Goal: Browse casually

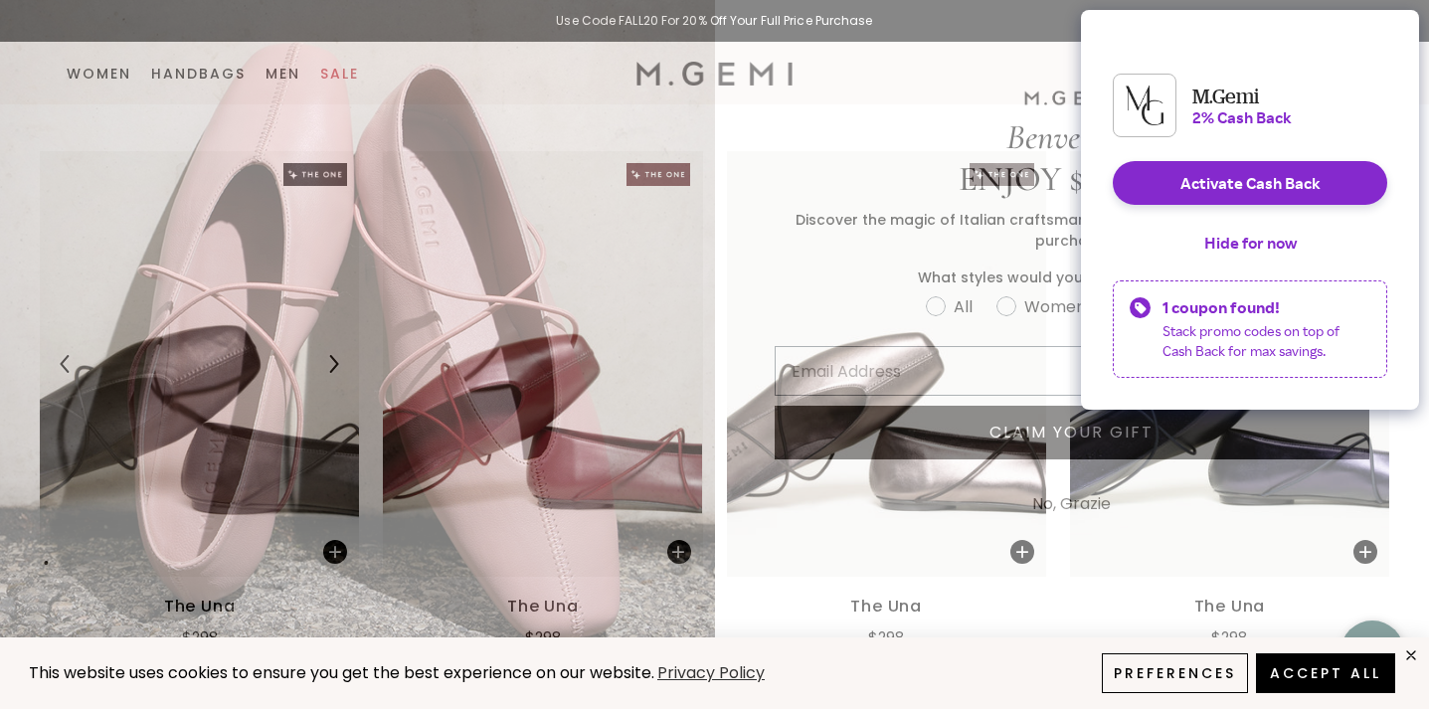
scroll to position [89, 0]
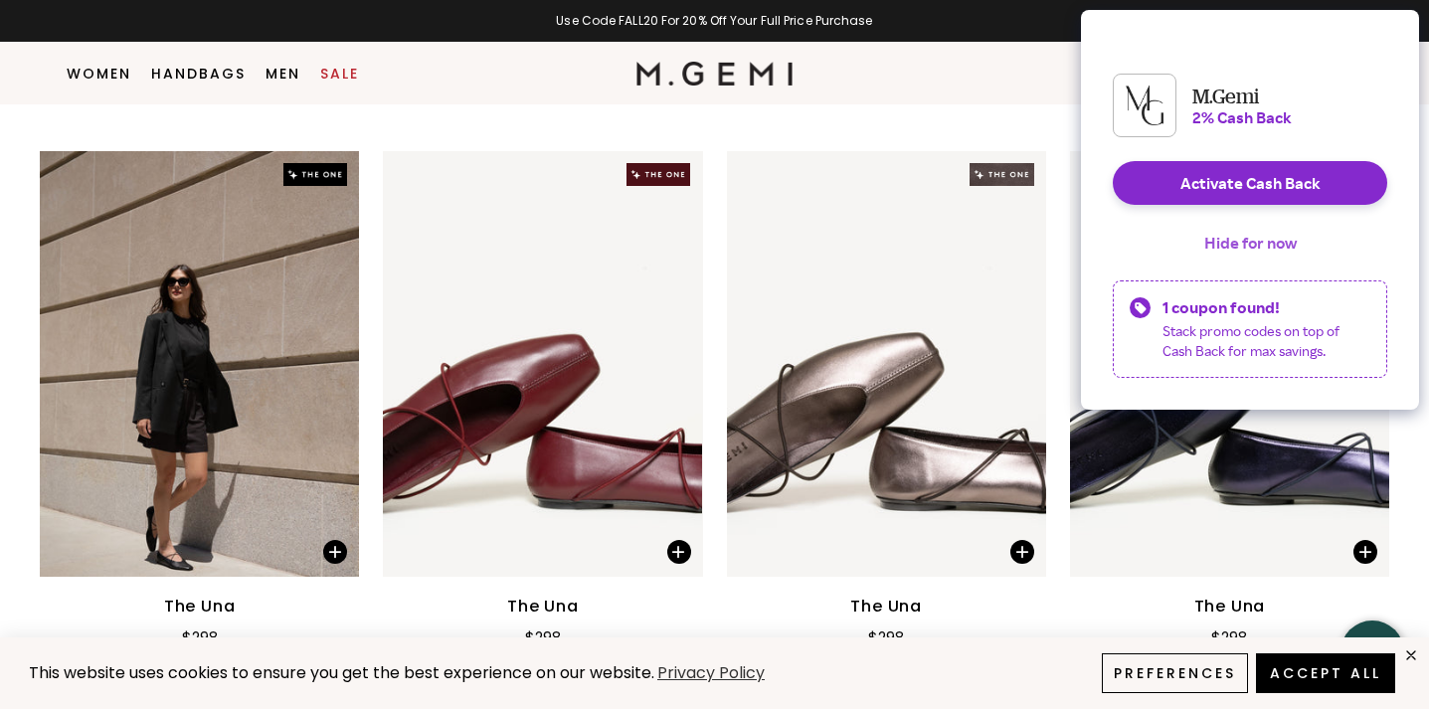
click at [1229, 253] on button "Hide for now" at bounding box center [1250, 243] width 124 height 44
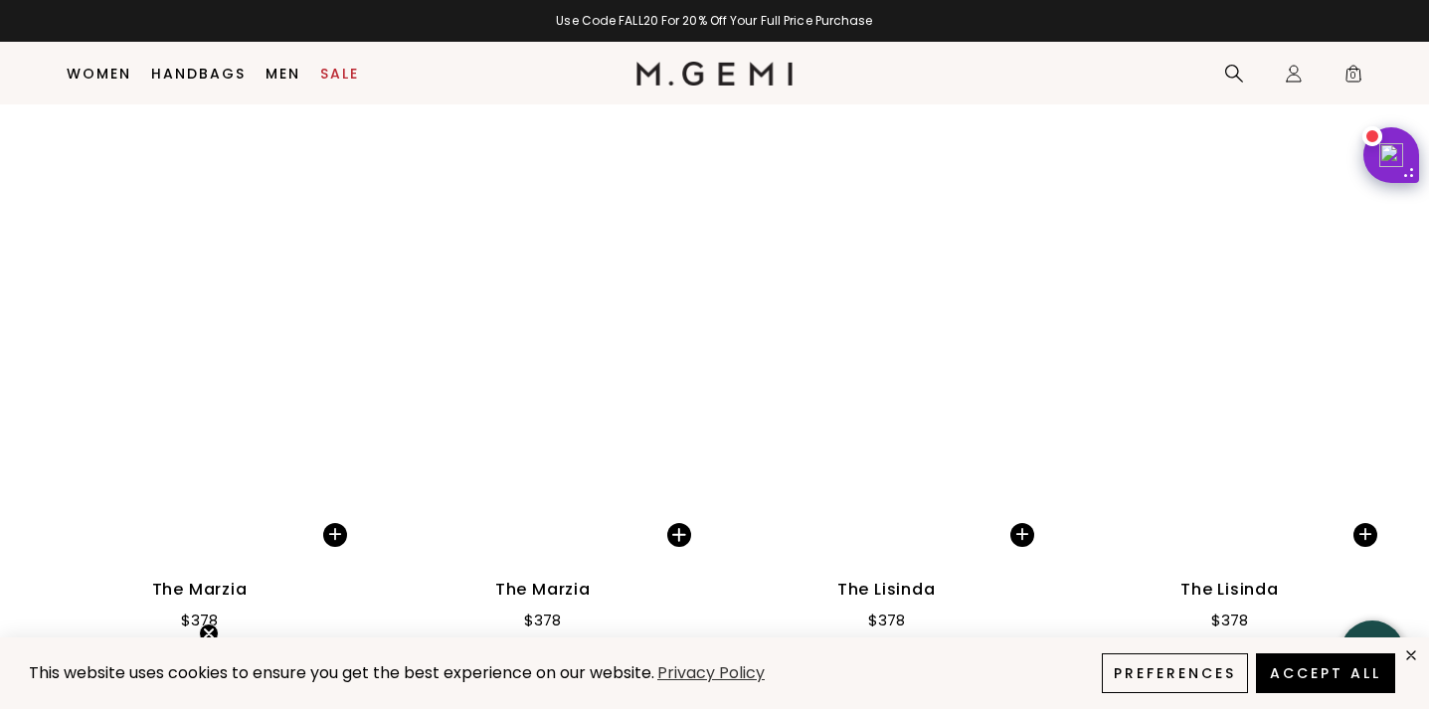
scroll to position [12382, 0]
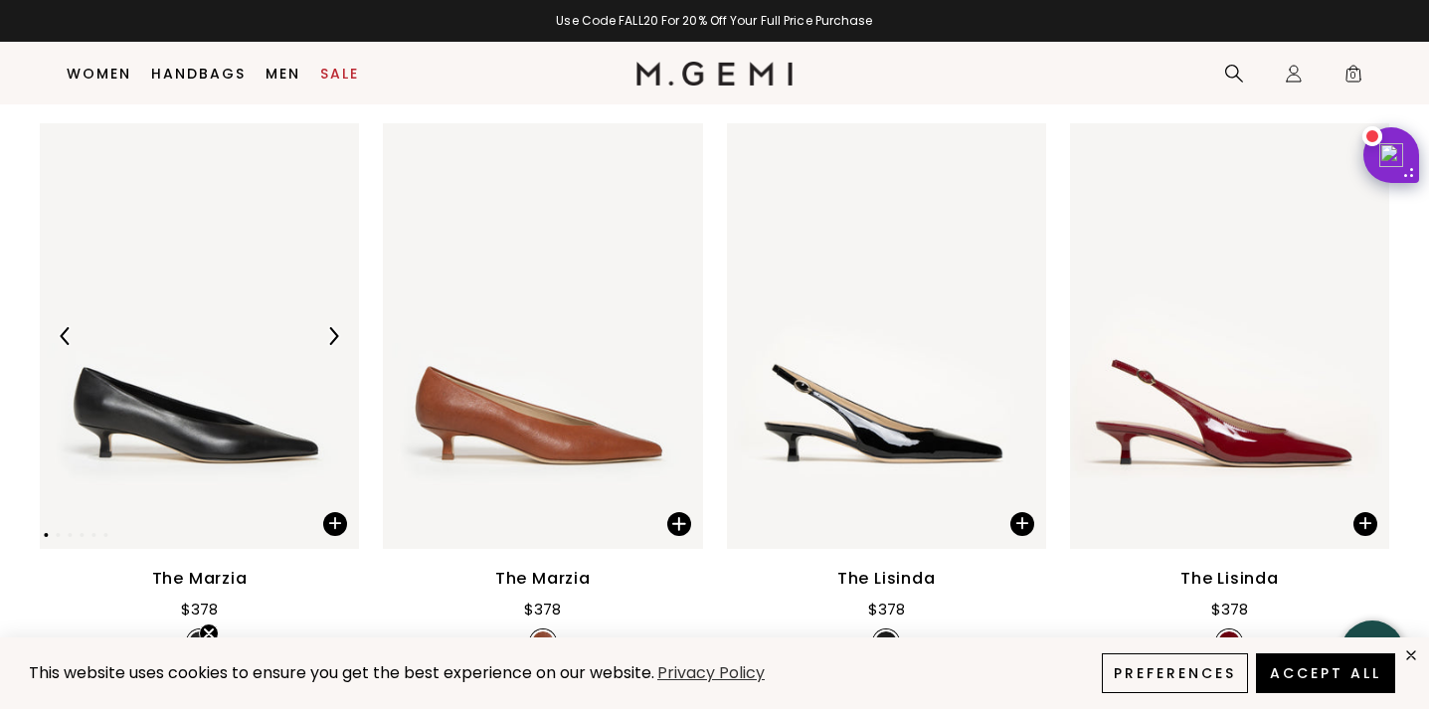
click at [153, 323] on div at bounding box center [199, 336] width 319 height 32
click at [332, 324] on div at bounding box center [333, 336] width 32 height 32
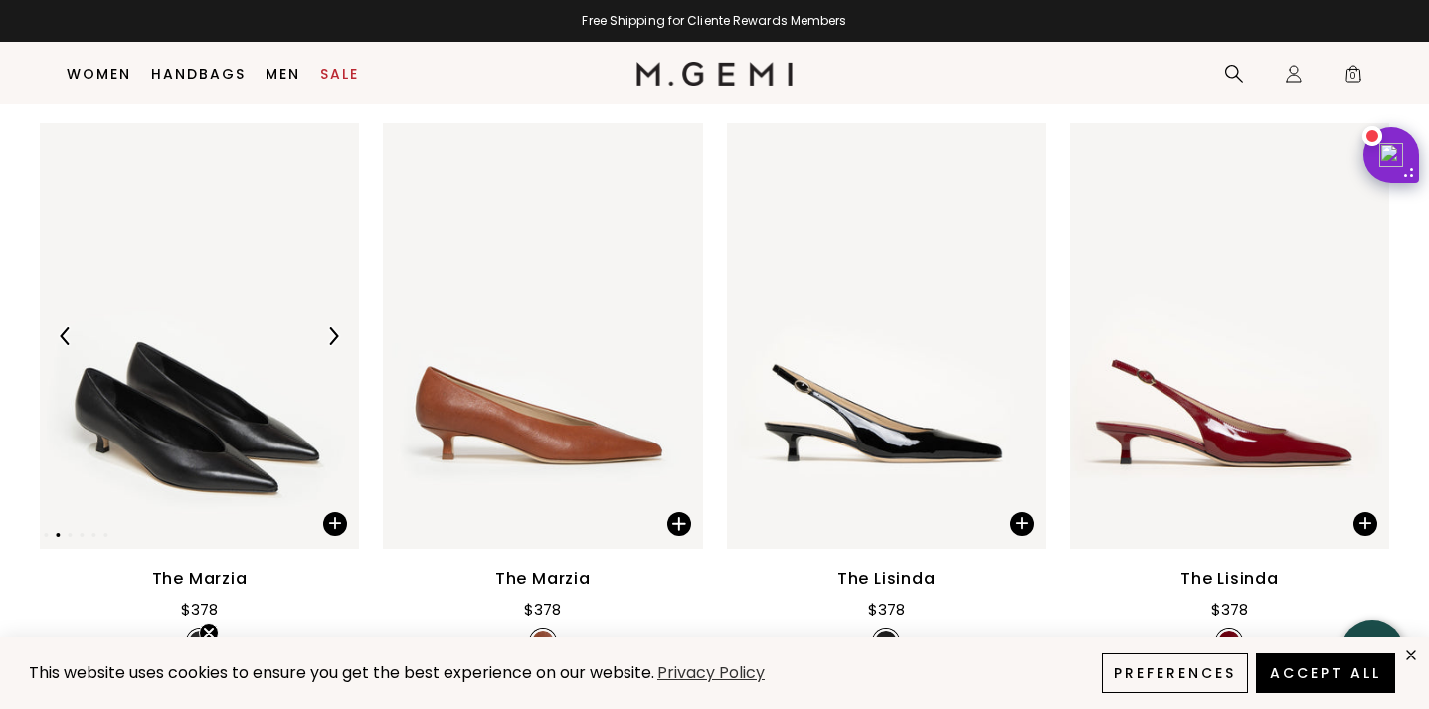
click at [333, 324] on div at bounding box center [333, 336] width 32 height 32
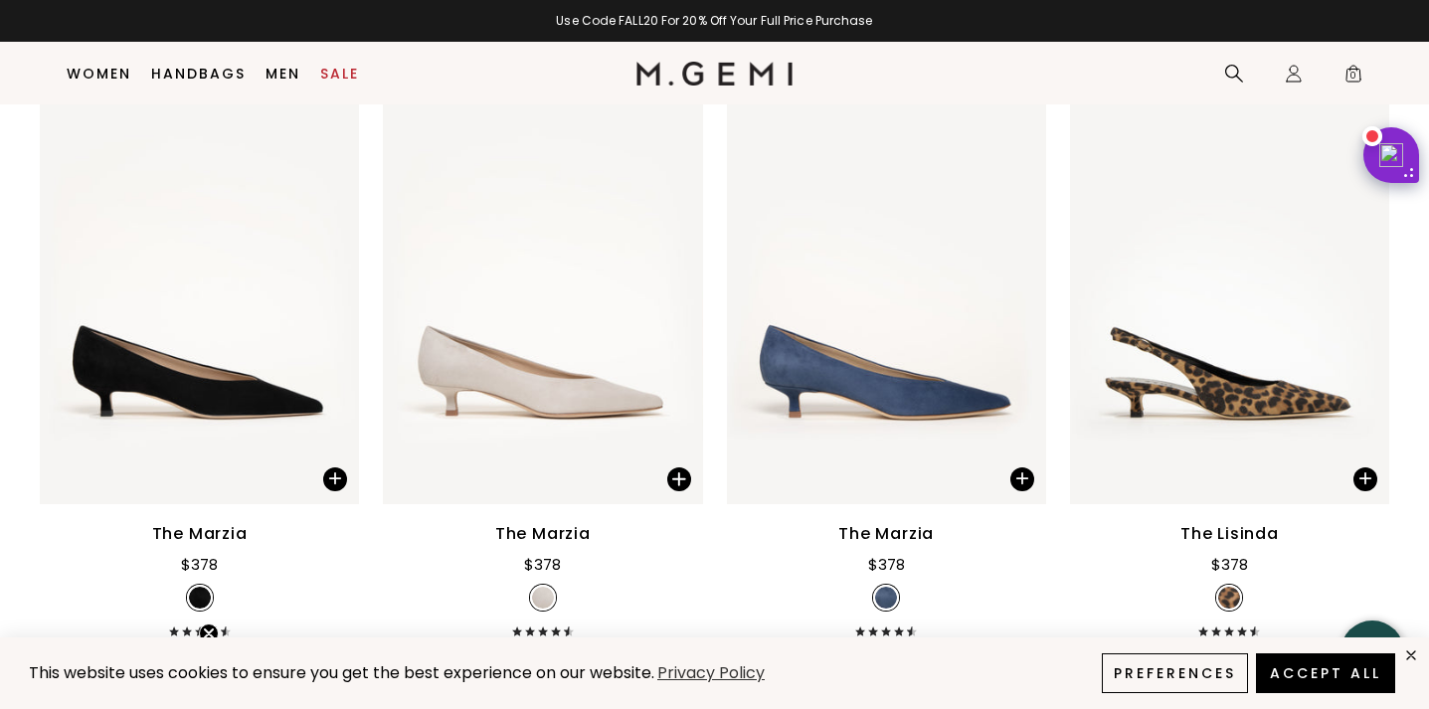
scroll to position [13031, 0]
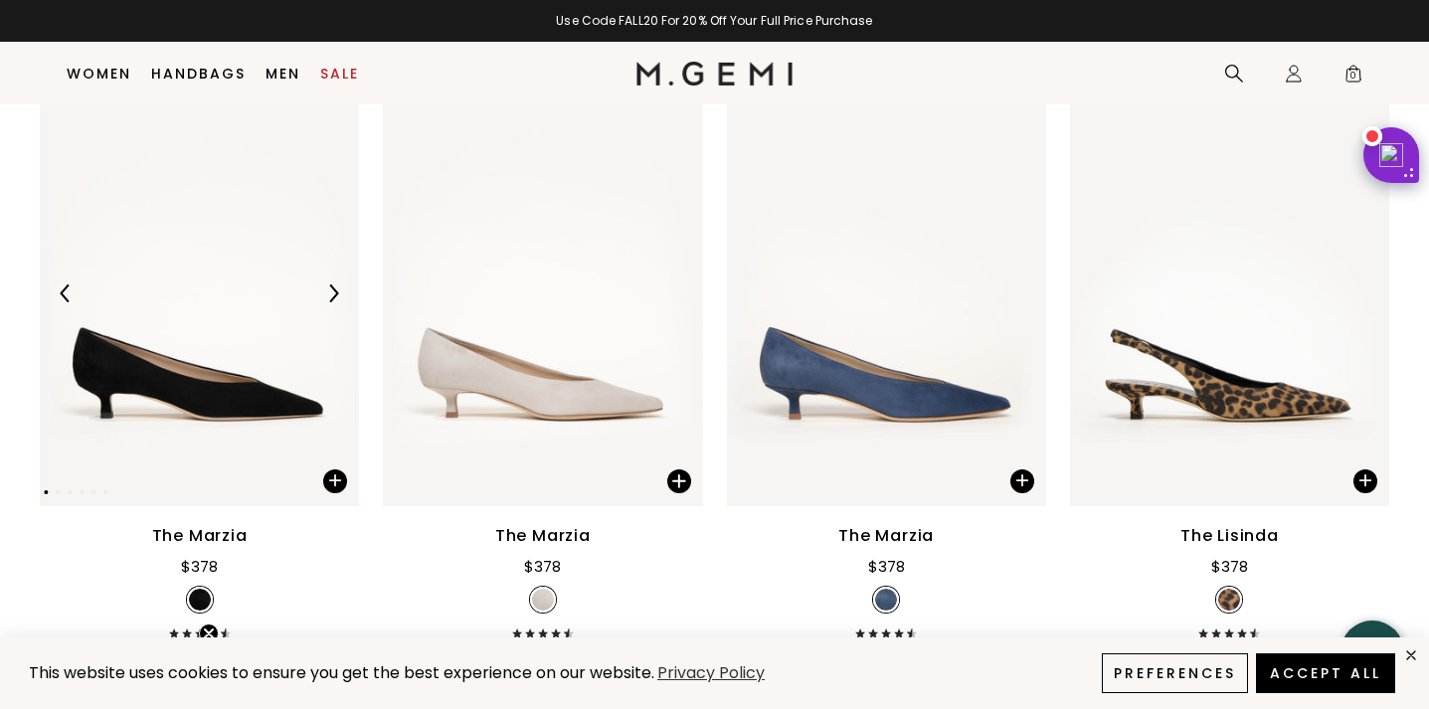
click at [322, 298] on div at bounding box center [333, 293] width 32 height 32
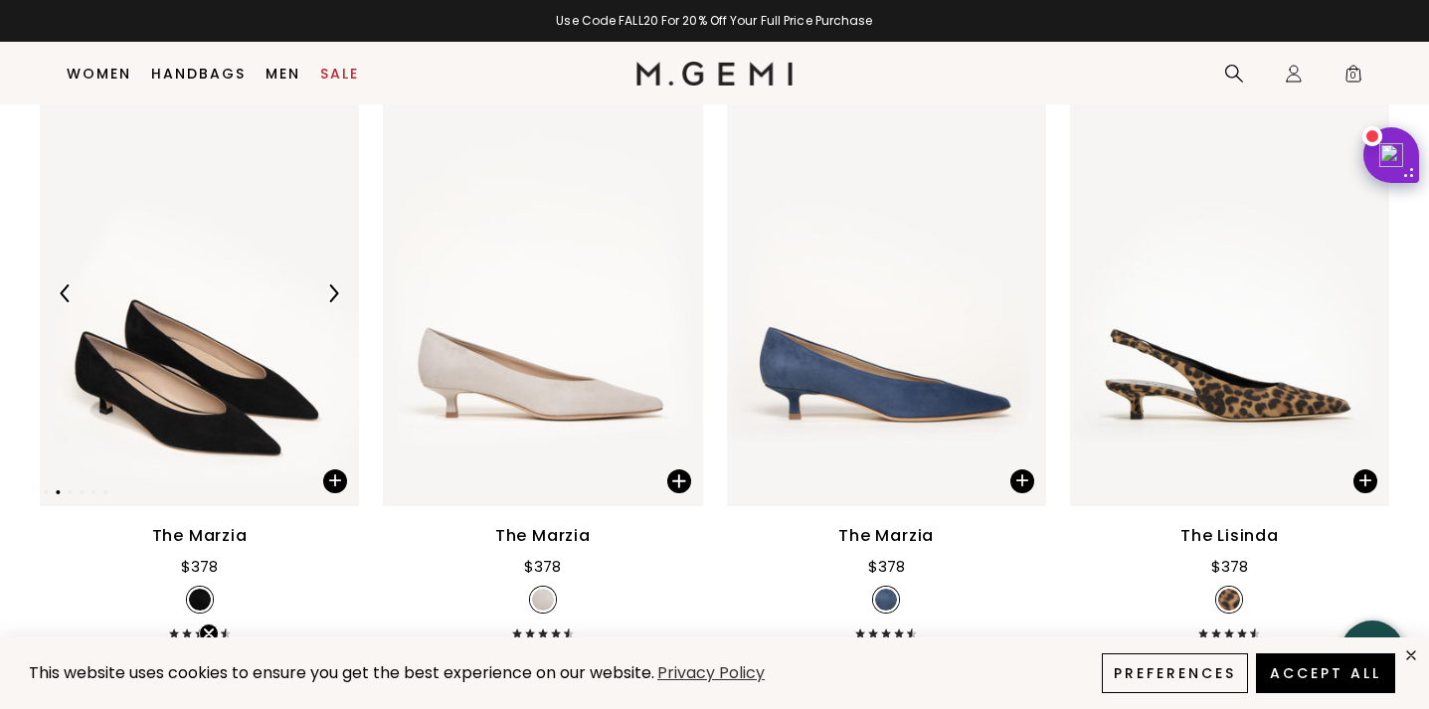
click at [322, 299] on div at bounding box center [333, 293] width 32 height 32
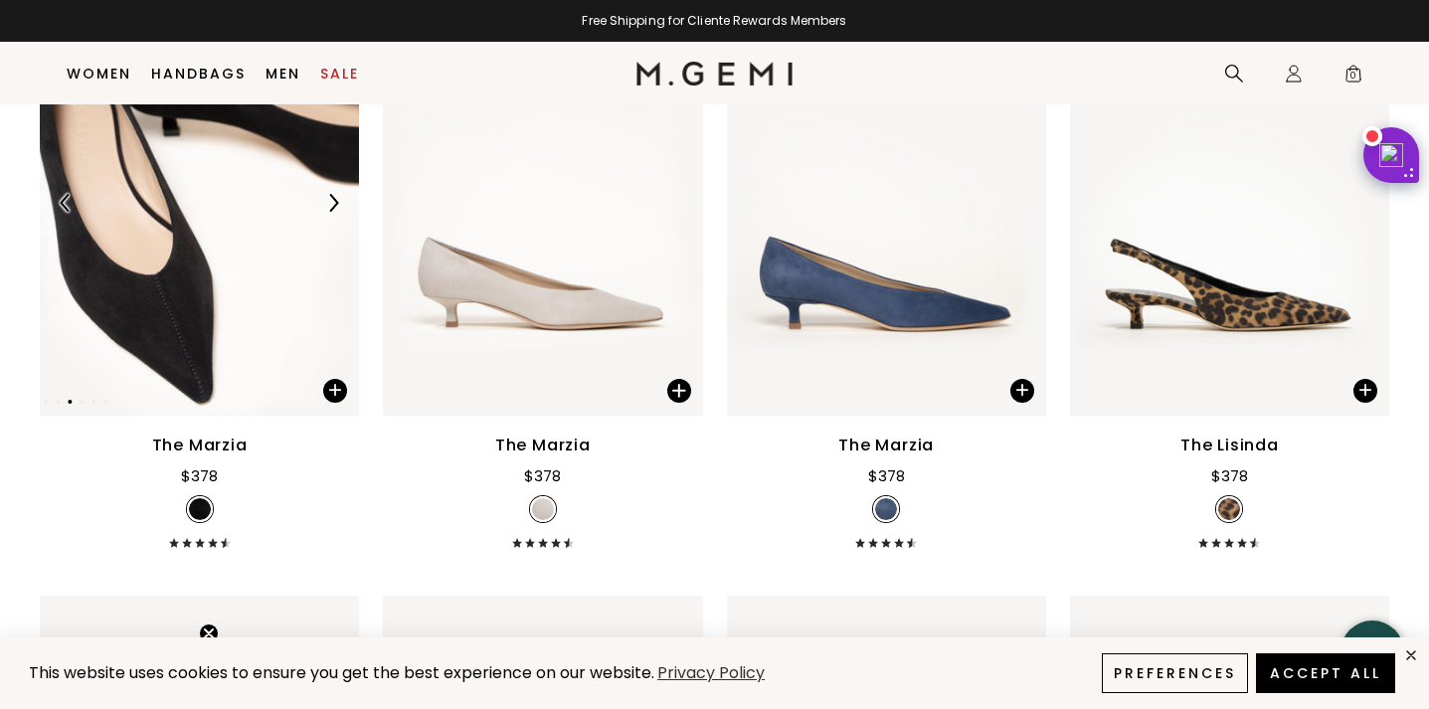
scroll to position [13126, 0]
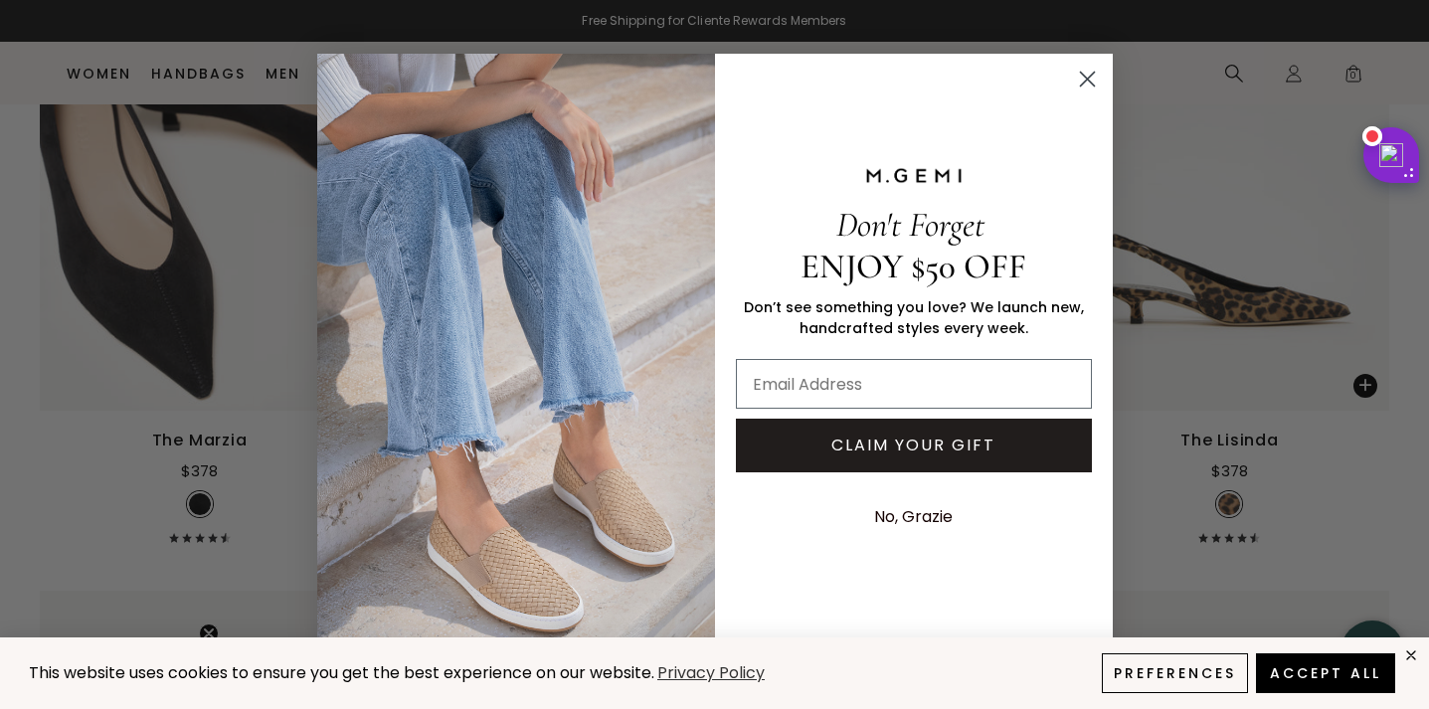
click at [1083, 81] on circle "Close dialog" at bounding box center [1086, 79] width 33 height 33
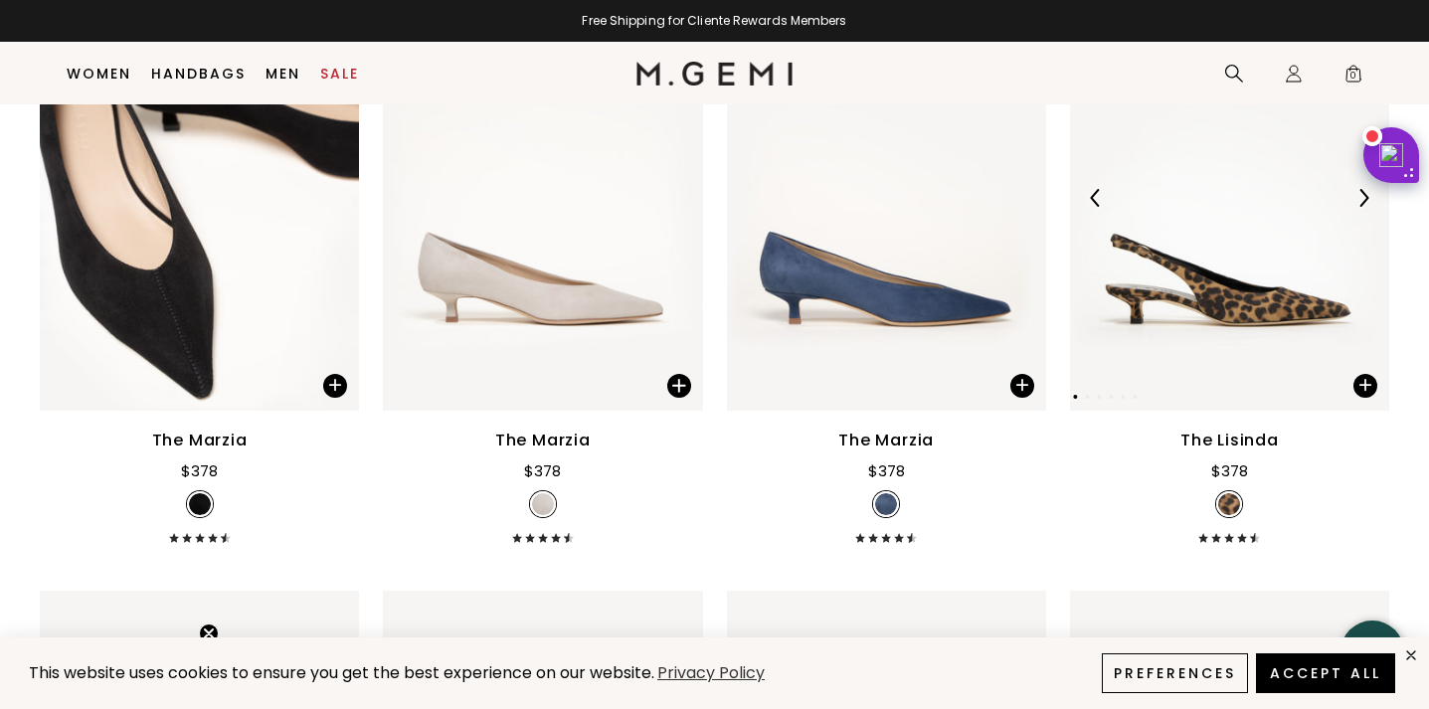
click at [1374, 193] on div at bounding box center [1363, 198] width 32 height 32
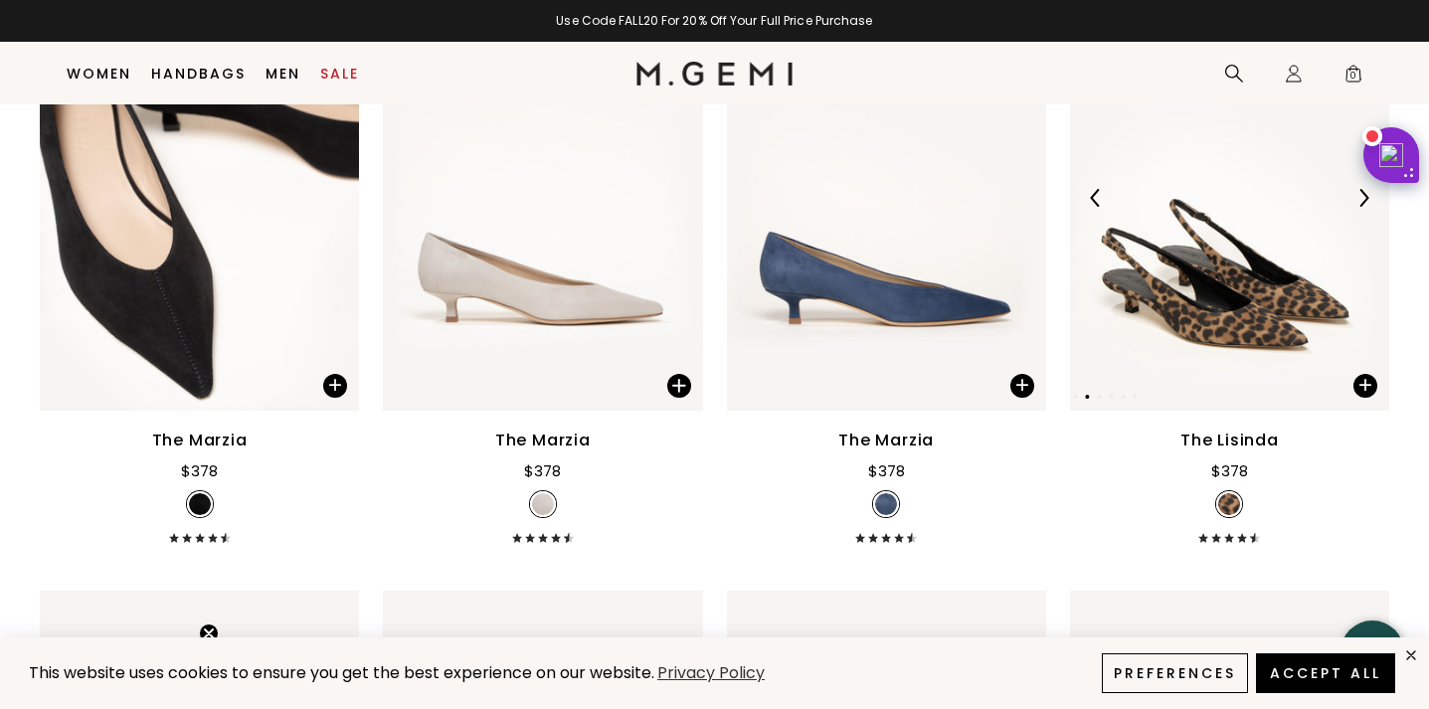
click at [1374, 193] on div at bounding box center [1363, 198] width 32 height 32
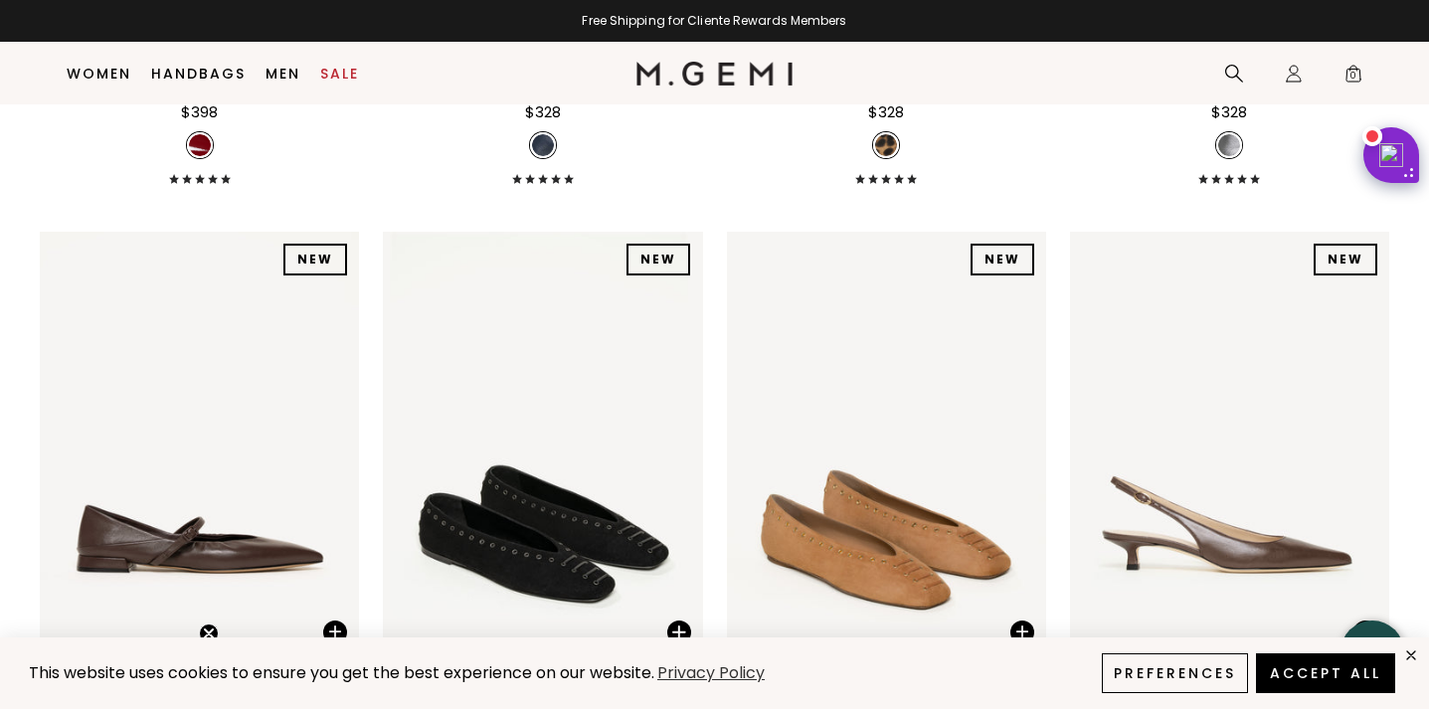
scroll to position [15338, 0]
